Goal: Information Seeking & Learning: Learn about a topic

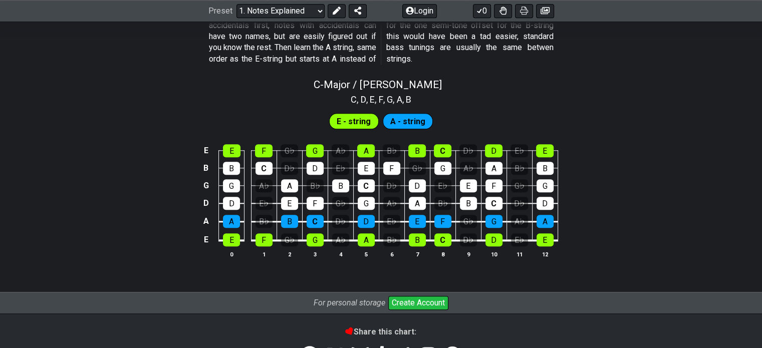
scroll to position [940, 0]
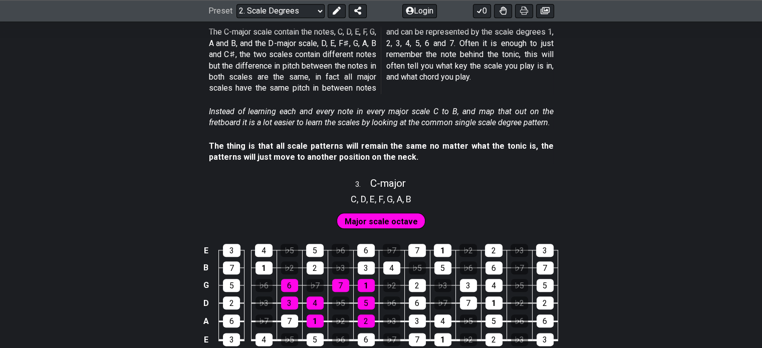
scroll to position [1203, 0]
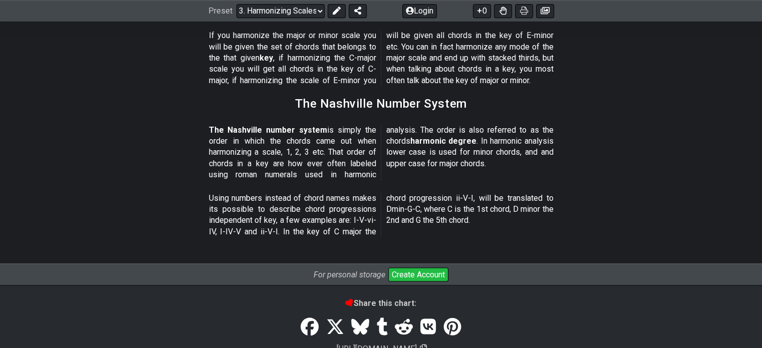
scroll to position [1272, 0]
